Goal: Task Accomplishment & Management: Manage account settings

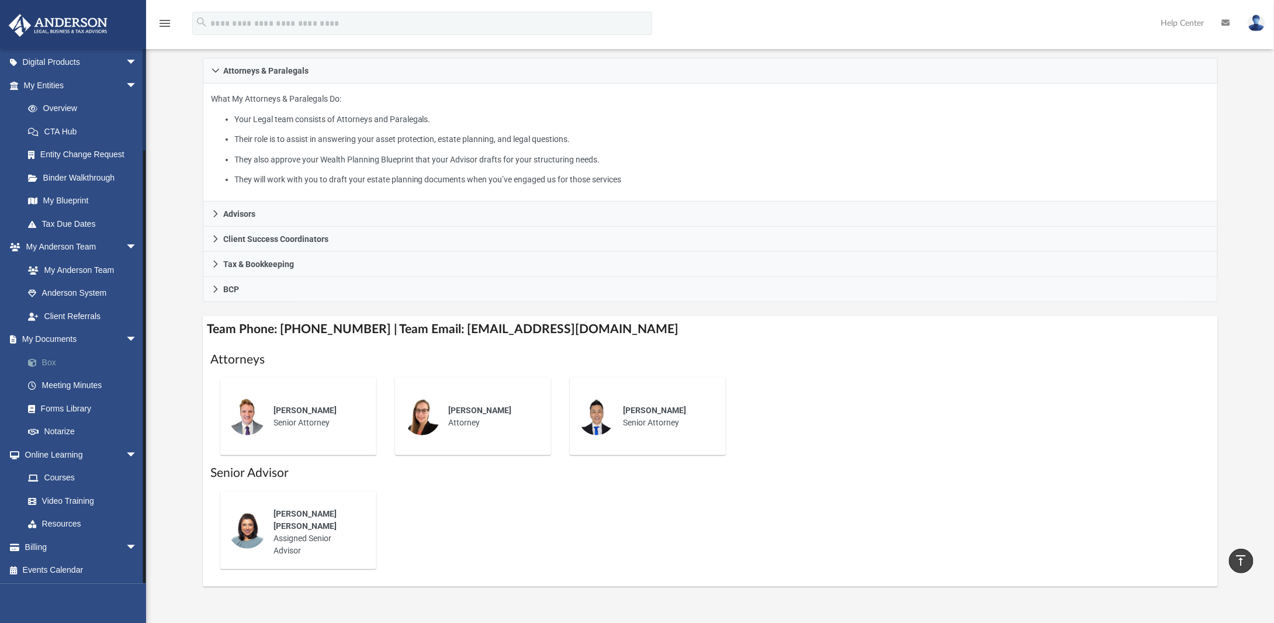
scroll to position [117, 0]
click at [48, 545] on link "Billing arrow_drop_down" at bounding box center [81, 546] width 147 height 23
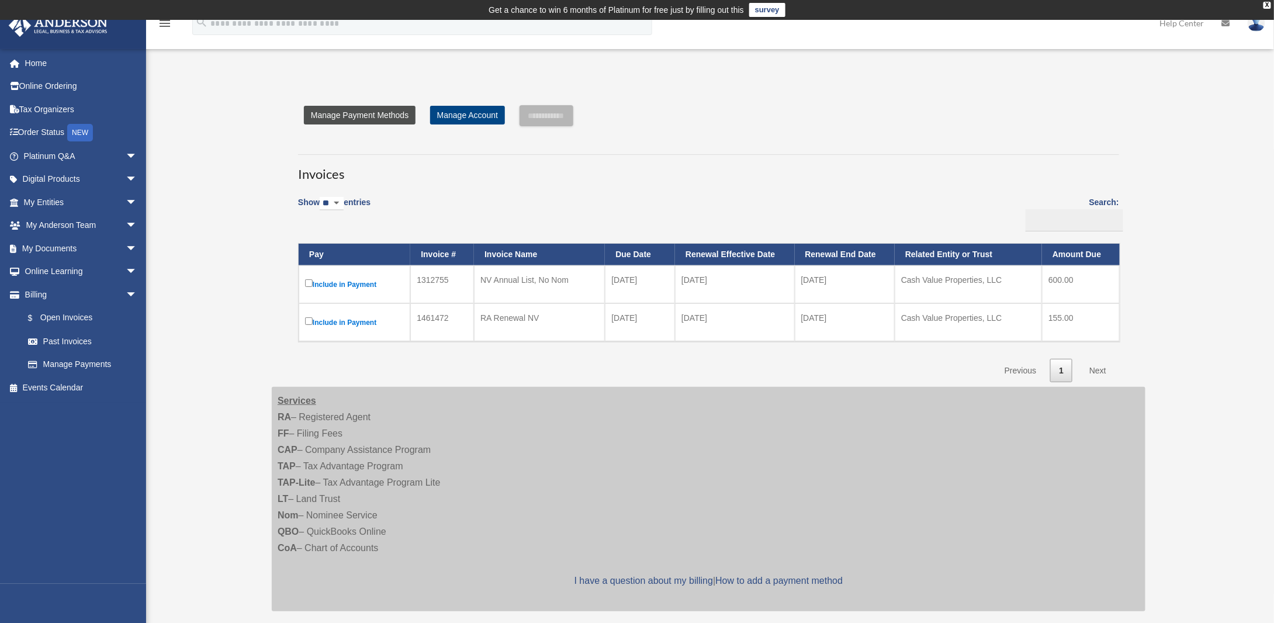
click at [357, 117] on link "Manage Payment Methods" at bounding box center [360, 115] width 112 height 19
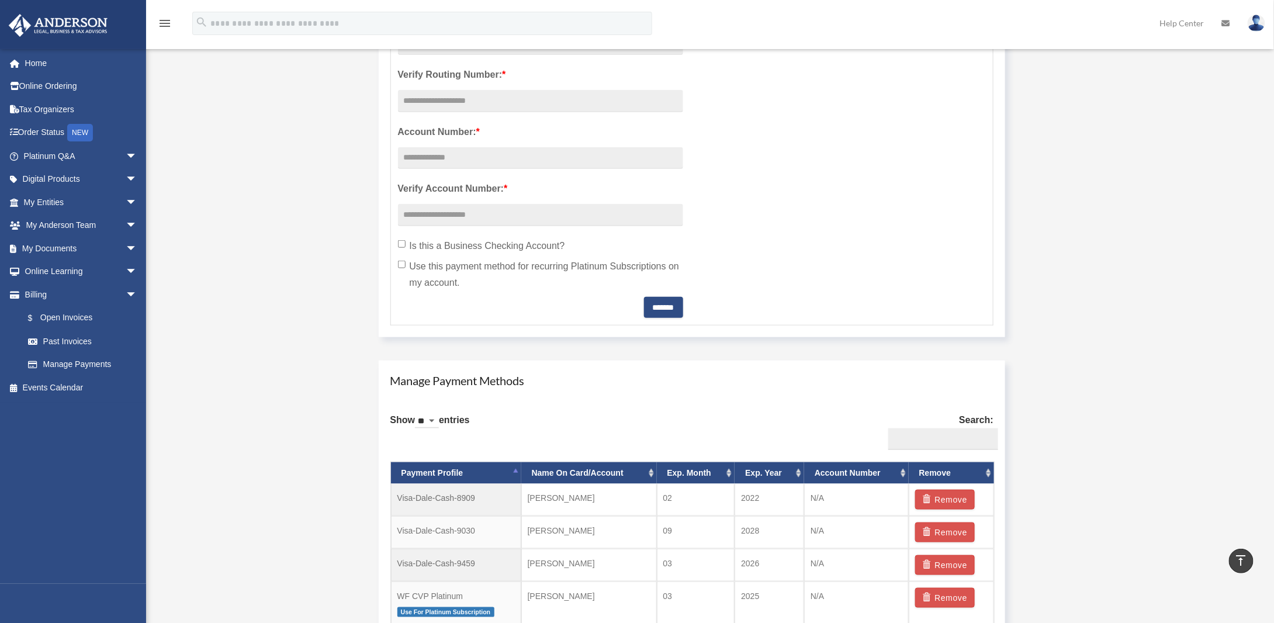
scroll to position [526, 0]
